Goal: Task Accomplishment & Management: Manage account settings

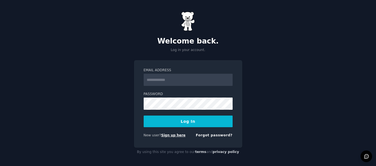
click at [174, 136] on link "Sign up here" at bounding box center [173, 135] width 24 height 4
click at [218, 135] on link "Forgot password?" at bounding box center [214, 135] width 37 height 4
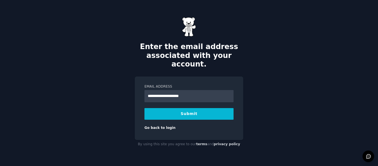
type input "**********"
click at [208, 109] on button "Submit" at bounding box center [188, 114] width 89 height 12
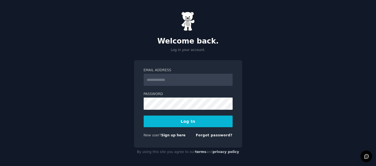
click at [166, 137] on div "New user? Sign up here" at bounding box center [165, 135] width 42 height 5
click at [168, 135] on link "Sign up here" at bounding box center [173, 135] width 24 height 4
